Goal: Contribute content: Add original content to the website for others to see

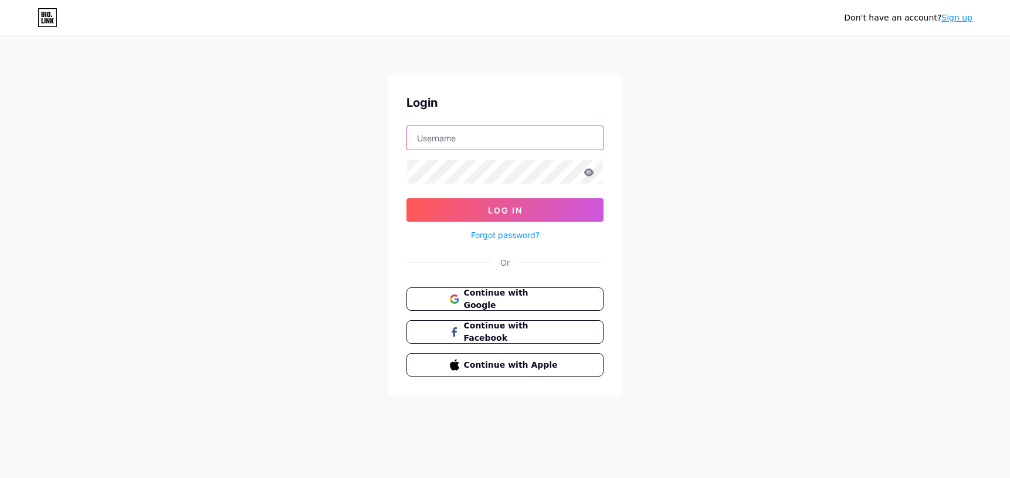
type input "[PERSON_NAME][EMAIL_ADDRESS][DOMAIN_NAME]"
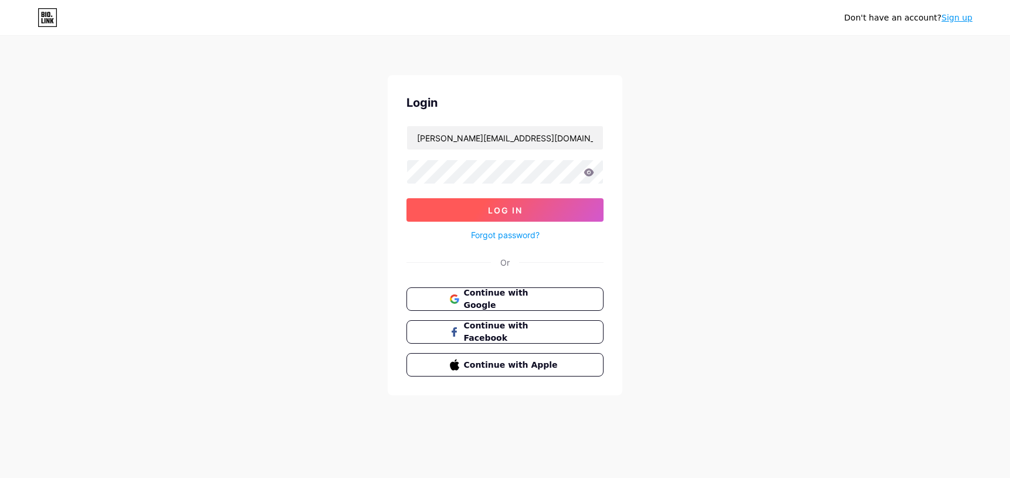
click at [483, 202] on button "Log In" at bounding box center [505, 209] width 197 height 23
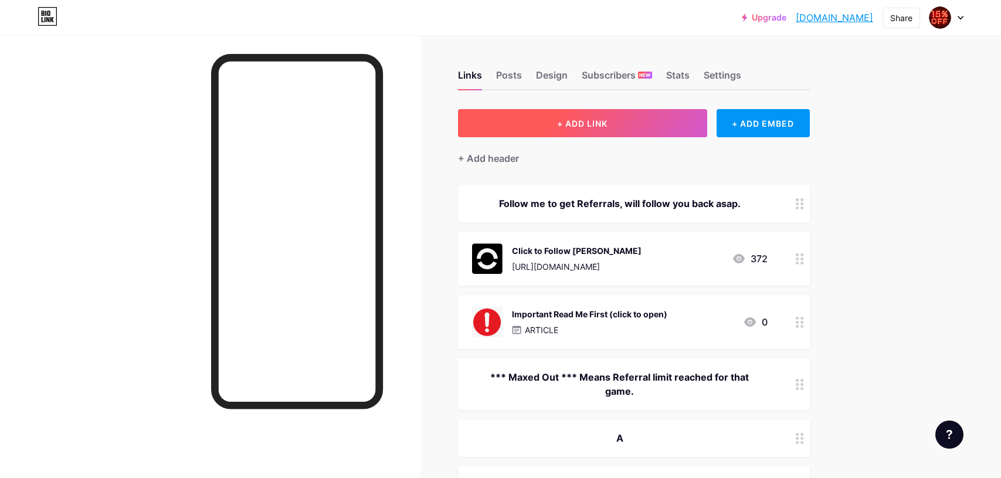
click at [571, 123] on span "+ ADD LINK" at bounding box center [582, 123] width 50 height 10
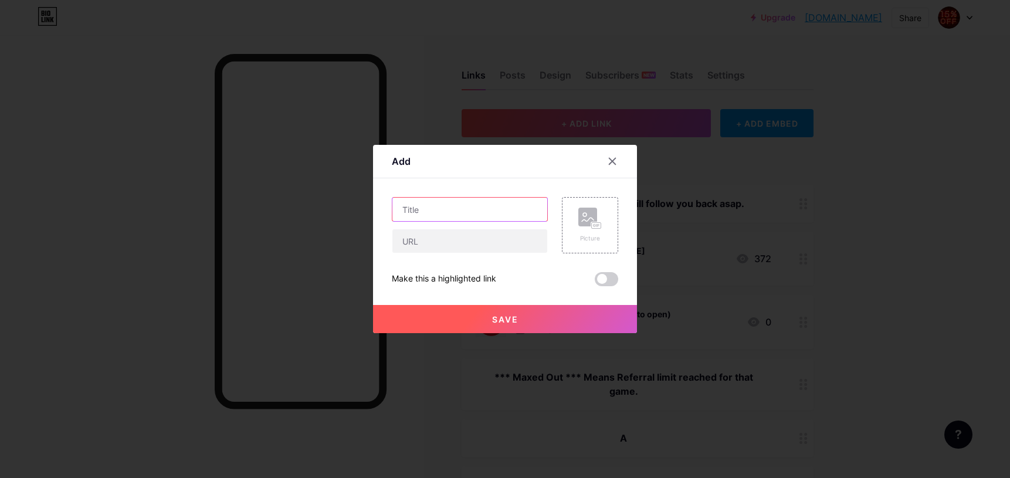
click at [472, 211] on input "text" at bounding box center [469, 209] width 155 height 23
paste input "UnLoop"
type input "UnLoop"
click at [444, 242] on input "text" at bounding box center [469, 240] width 155 height 23
paste input "[URL][DOMAIN_NAME]"
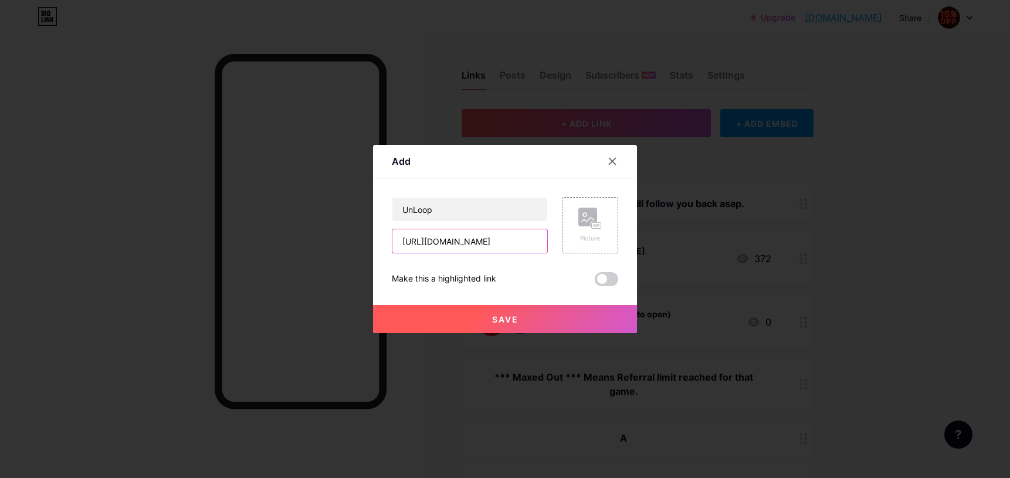
scroll to position [0, 512]
type input "[URL][DOMAIN_NAME]"
click at [587, 219] on rect at bounding box center [587, 217] width 19 height 19
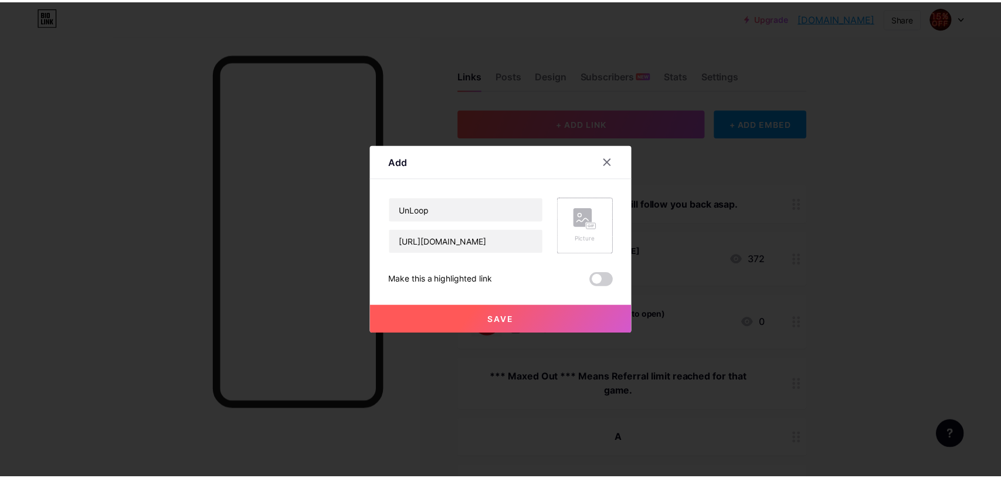
scroll to position [0, 0]
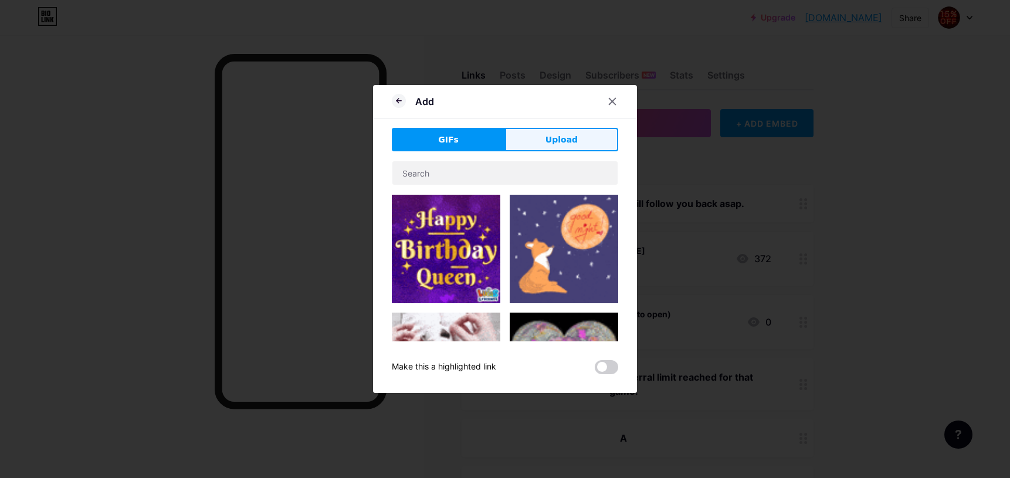
click at [568, 136] on span "Upload" at bounding box center [562, 140] width 32 height 12
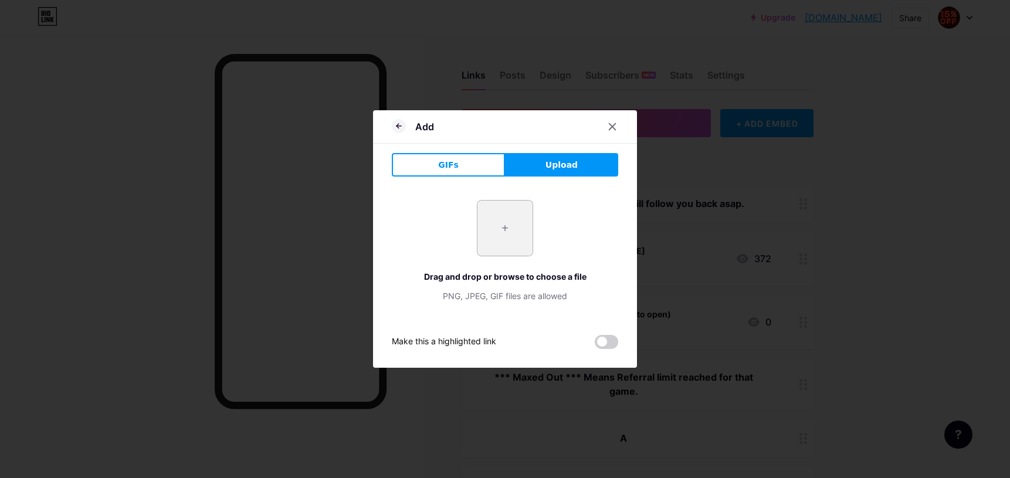
click at [502, 228] on input "file" at bounding box center [504, 228] width 55 height 55
type input "C:\fakepath\UnLoop.png"
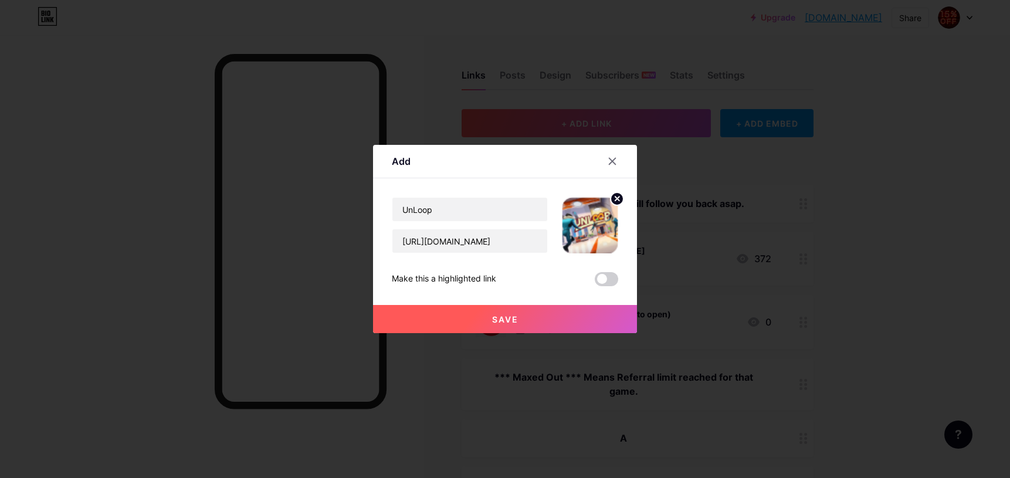
click at [528, 320] on button "Save" at bounding box center [505, 319] width 264 height 28
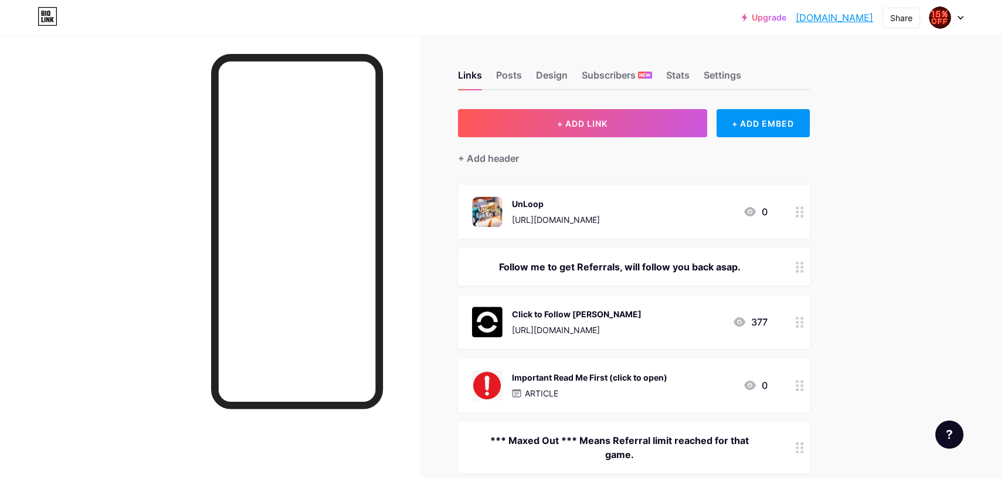
click at [600, 215] on div "[URL][DOMAIN_NAME]" at bounding box center [556, 220] width 88 height 12
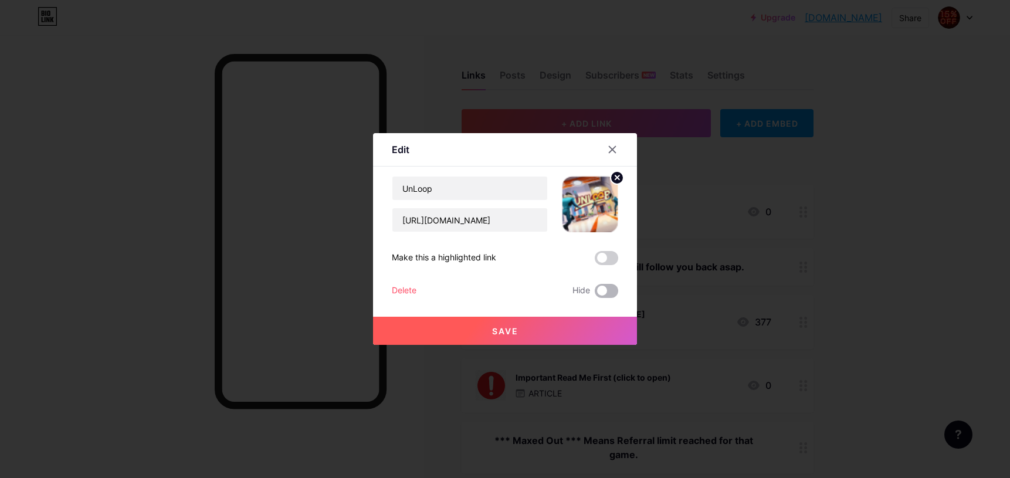
click at [597, 287] on span at bounding box center [606, 291] width 23 height 14
click at [595, 294] on input "checkbox" at bounding box center [595, 294] width 0 height 0
click at [546, 326] on button "Save" at bounding box center [505, 331] width 264 height 28
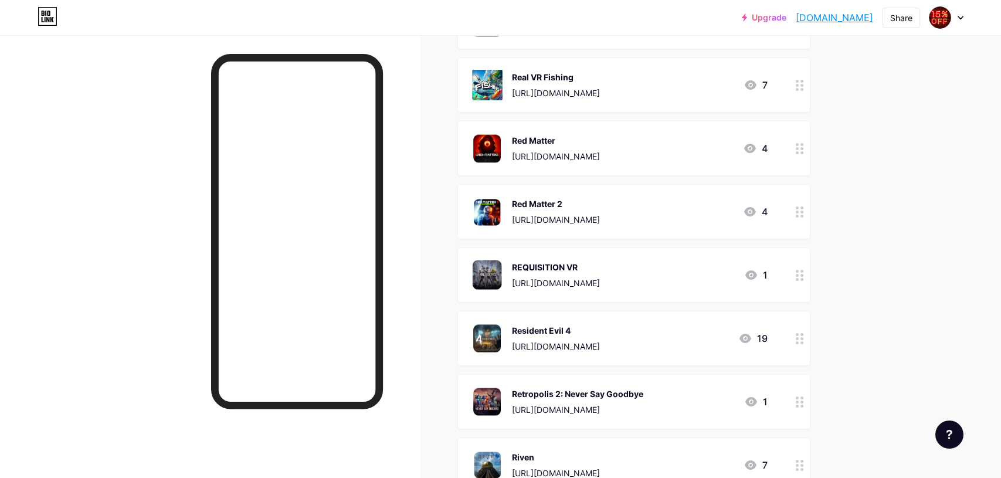
scroll to position [8072, 0]
